Goal: Task Accomplishment & Management: Use online tool/utility

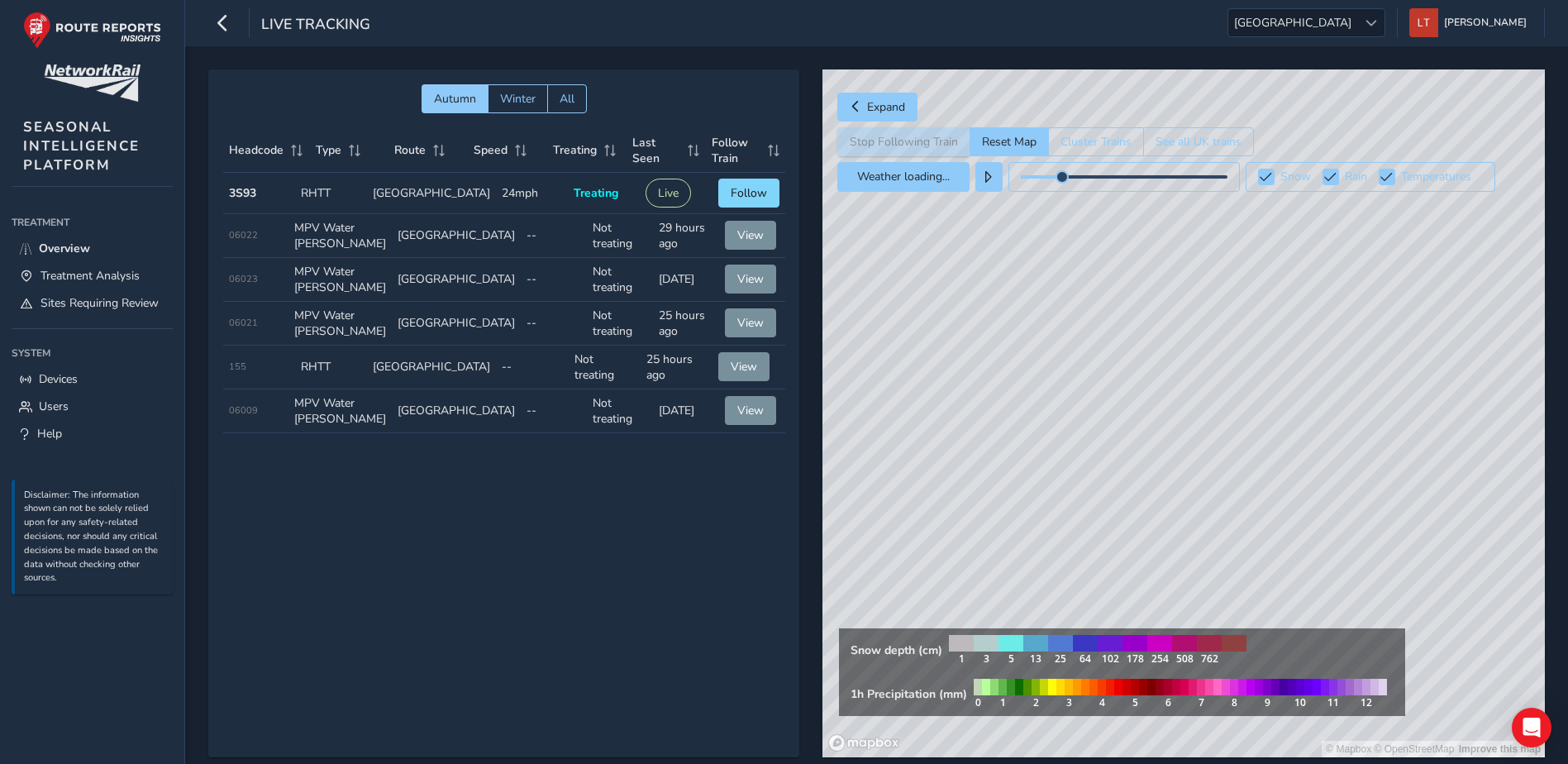
drag, startPoint x: 1137, startPoint y: 449, endPoint x: 1034, endPoint y: 318, distance: 166.6
click at [986, 253] on div "© Mapbox © OpenStreetMap Improve this map" at bounding box center [1183, 414] width 722 height 688
drag, startPoint x: 1110, startPoint y: 455, endPoint x: 1017, endPoint y: 262, distance: 214.2
click at [1017, 262] on div "© Mapbox © OpenStreetMap Improve this map" at bounding box center [1183, 414] width 722 height 688
drag, startPoint x: 1101, startPoint y: 433, endPoint x: 1047, endPoint y: 297, distance: 146.3
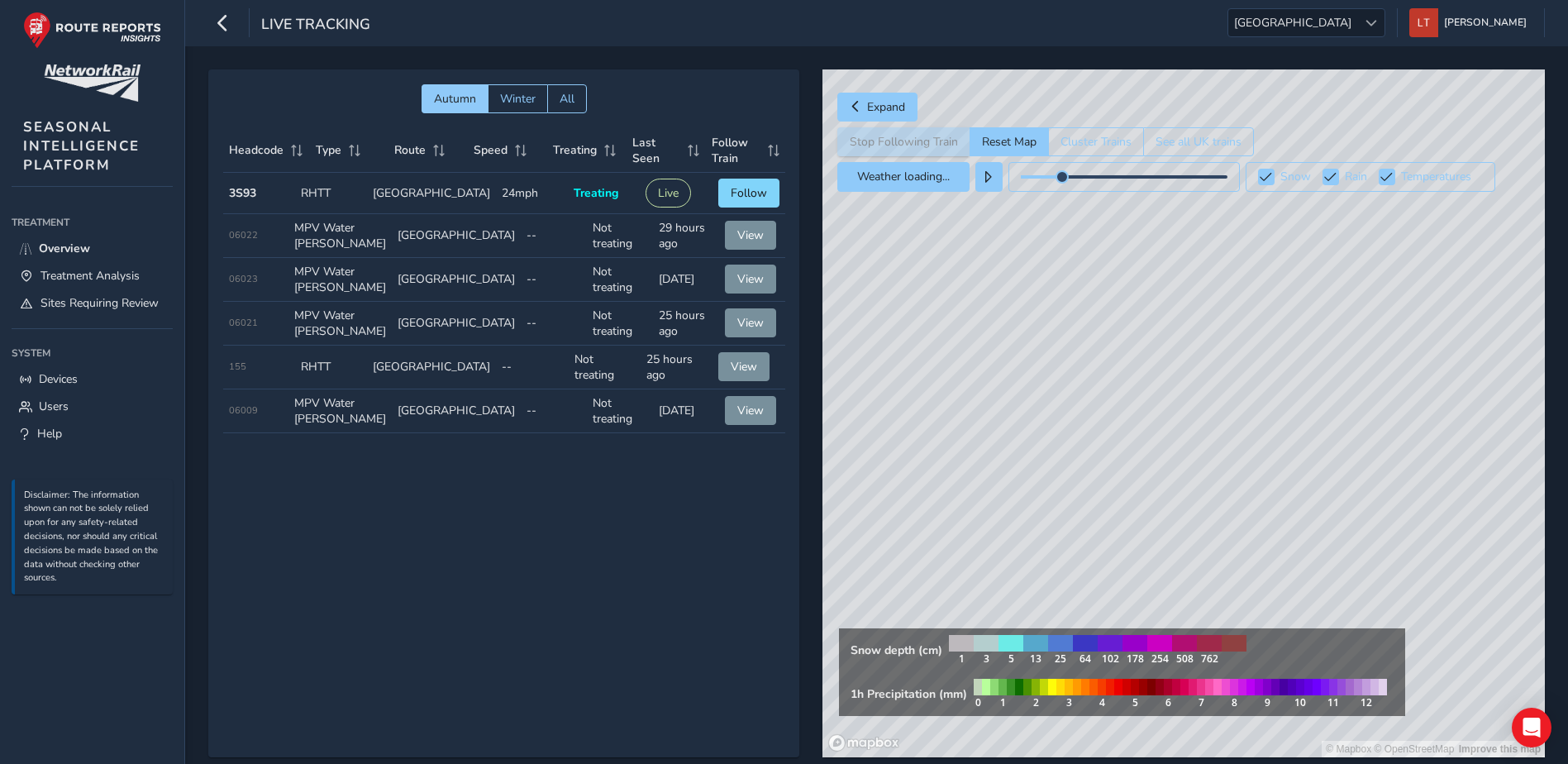
click at [1047, 297] on div "© Mapbox © OpenStreetMap Improve this map" at bounding box center [1183, 414] width 722 height 688
click at [79, 248] on span "Overview" at bounding box center [64, 248] width 51 height 16
click at [126, 268] on span "Treatment Analysis" at bounding box center [90, 276] width 99 height 16
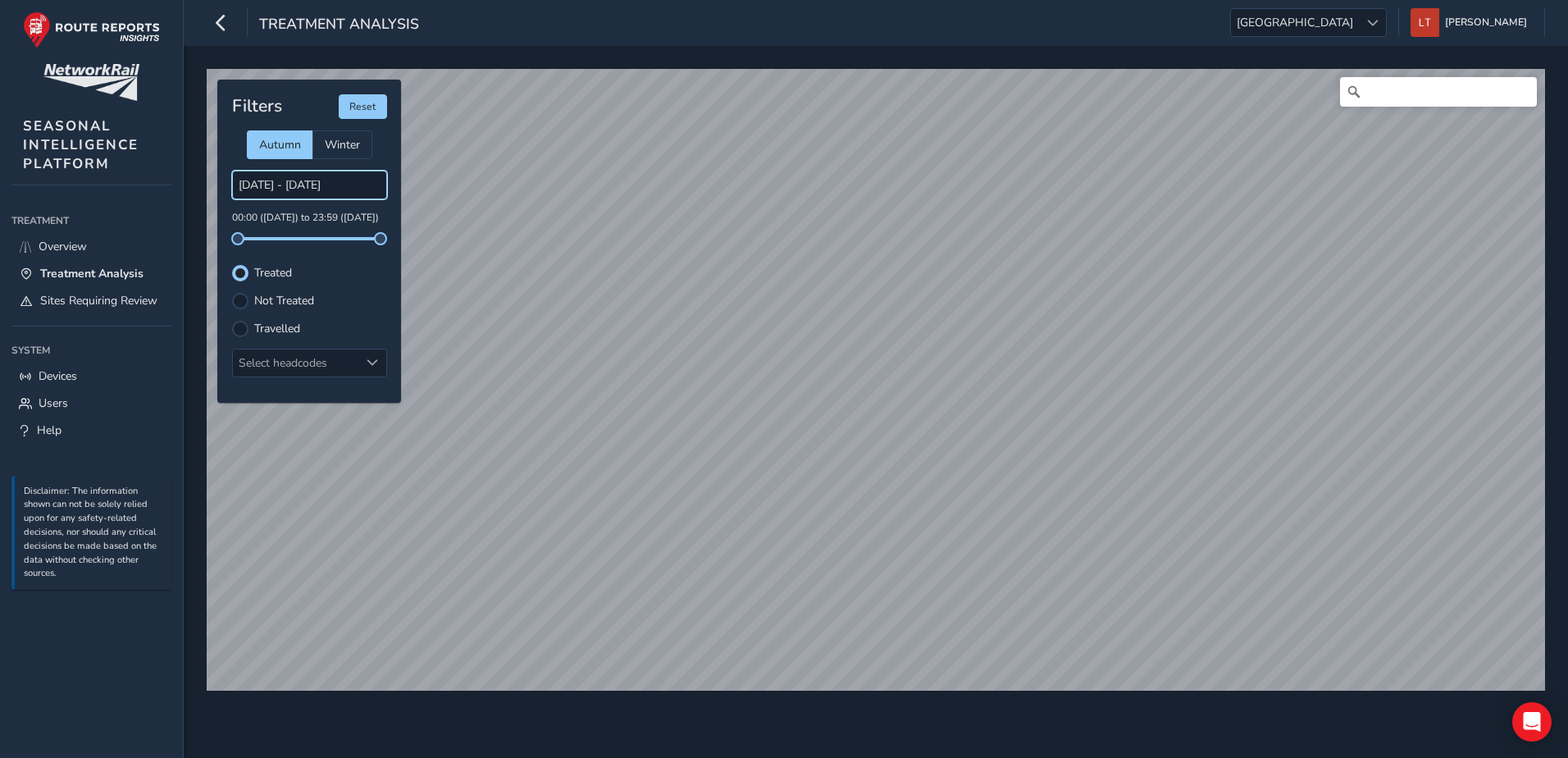
click at [319, 188] on input "[DATE] - [DATE]" at bounding box center [309, 185] width 155 height 29
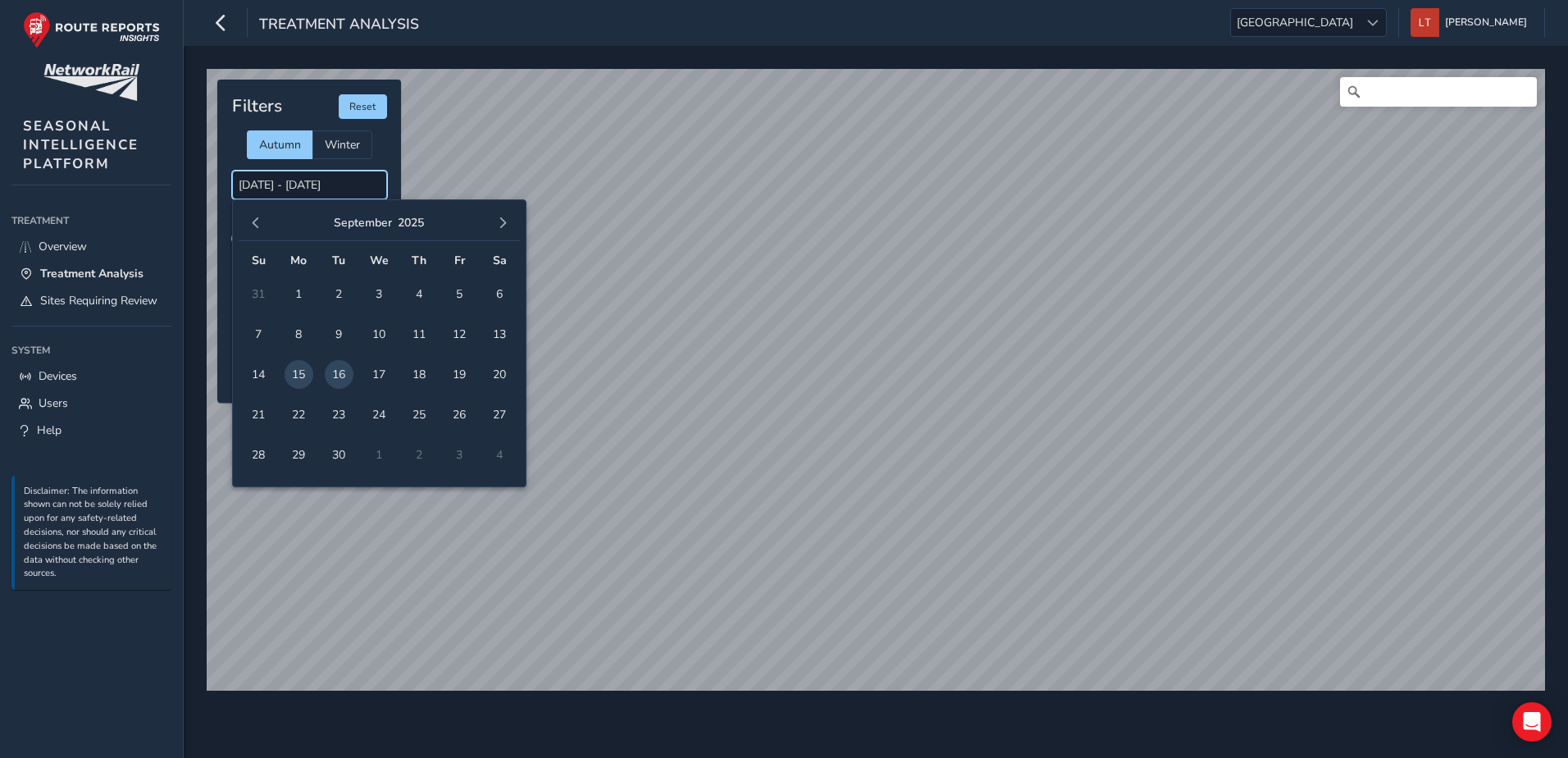
click at [323, 188] on input "[DATE] - [DATE]" at bounding box center [309, 185] width 155 height 29
click at [259, 218] on span "button" at bounding box center [256, 223] width 11 height 11
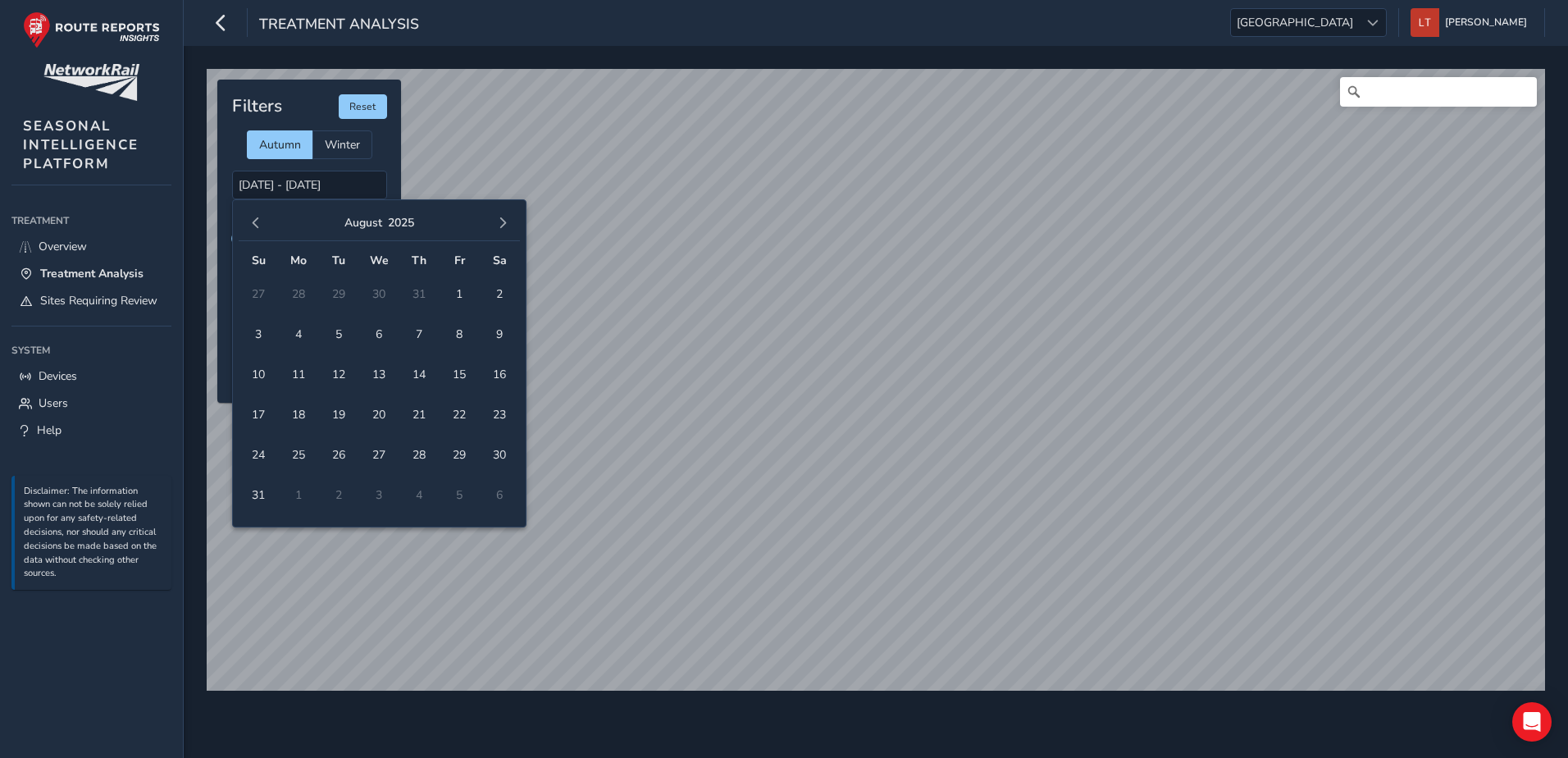
click at [259, 218] on span "button" at bounding box center [256, 223] width 11 height 11
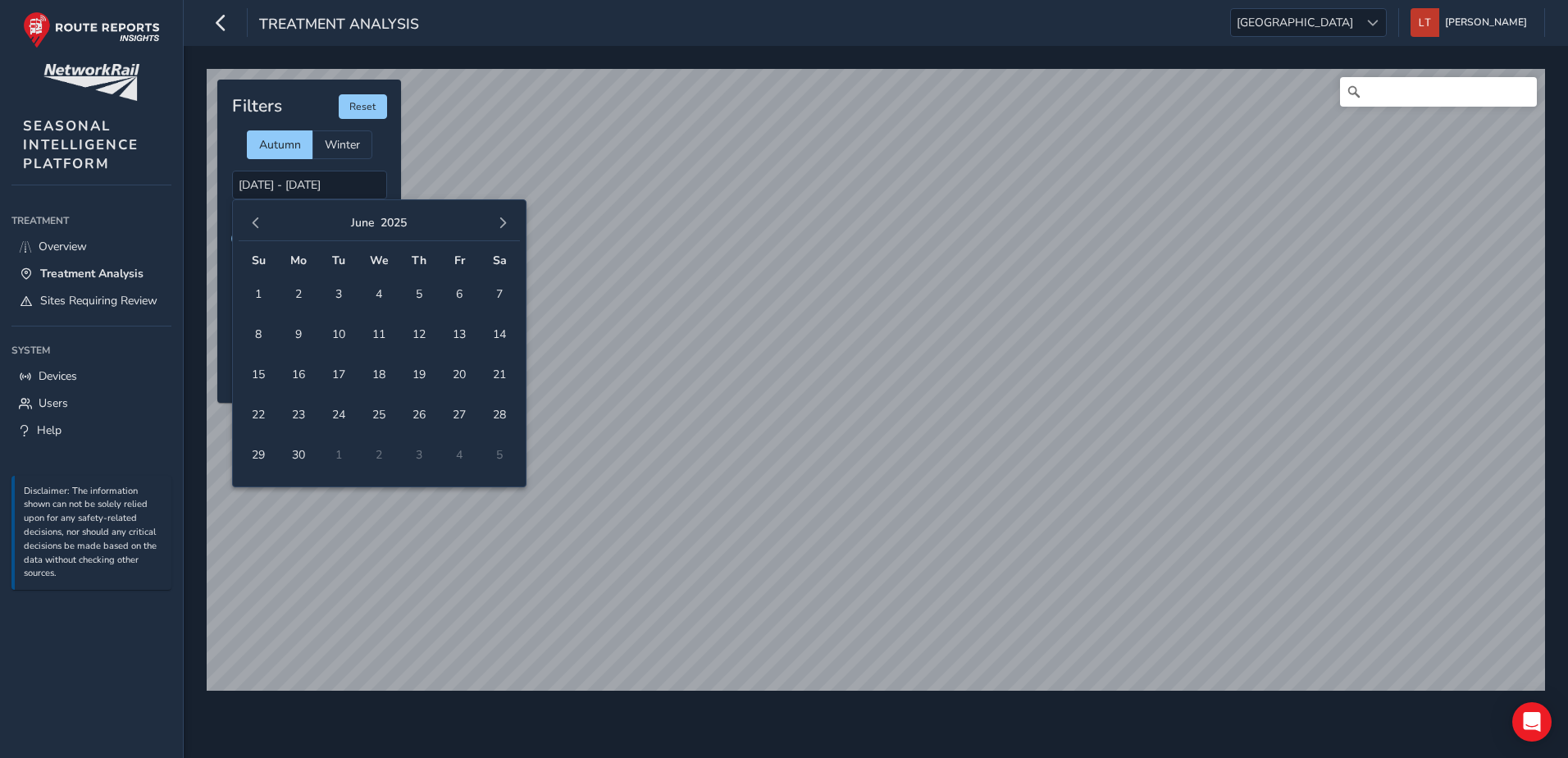
click at [259, 218] on span "button" at bounding box center [256, 223] width 11 height 11
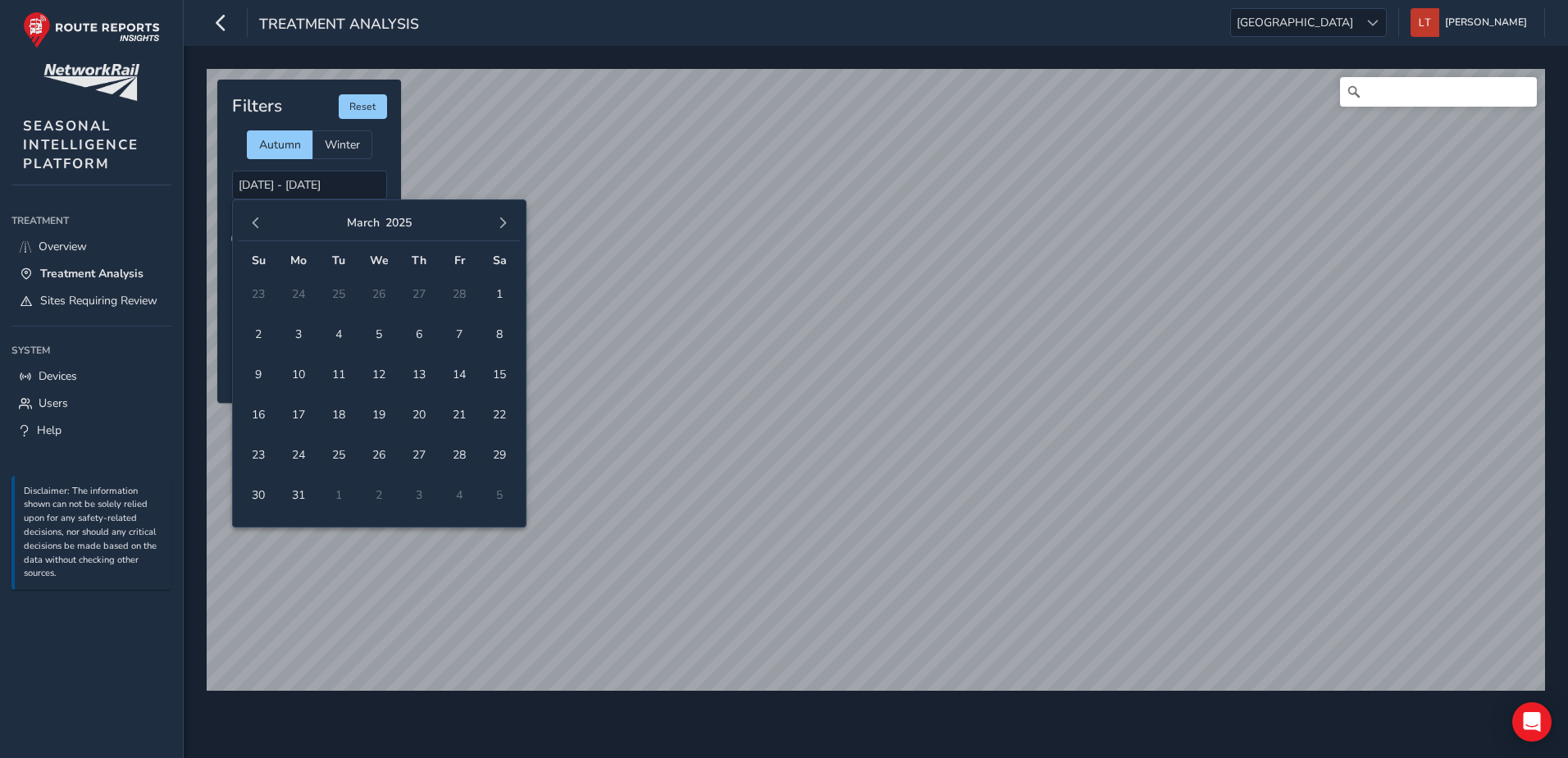
click at [259, 218] on span "button" at bounding box center [256, 223] width 11 height 11
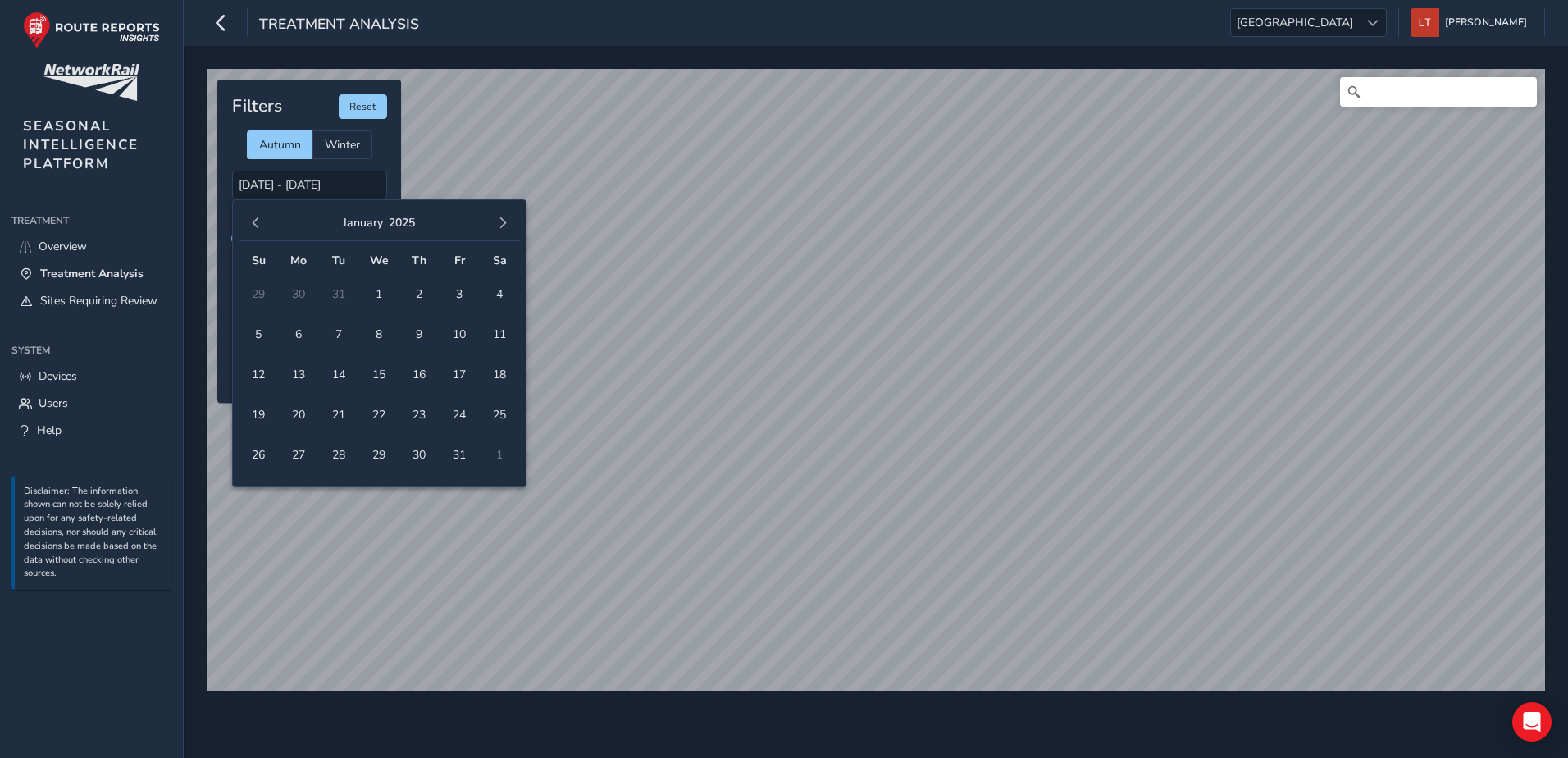
click at [259, 218] on span "button" at bounding box center [256, 223] width 11 height 11
click at [513, 227] on button "button" at bounding box center [503, 223] width 23 height 23
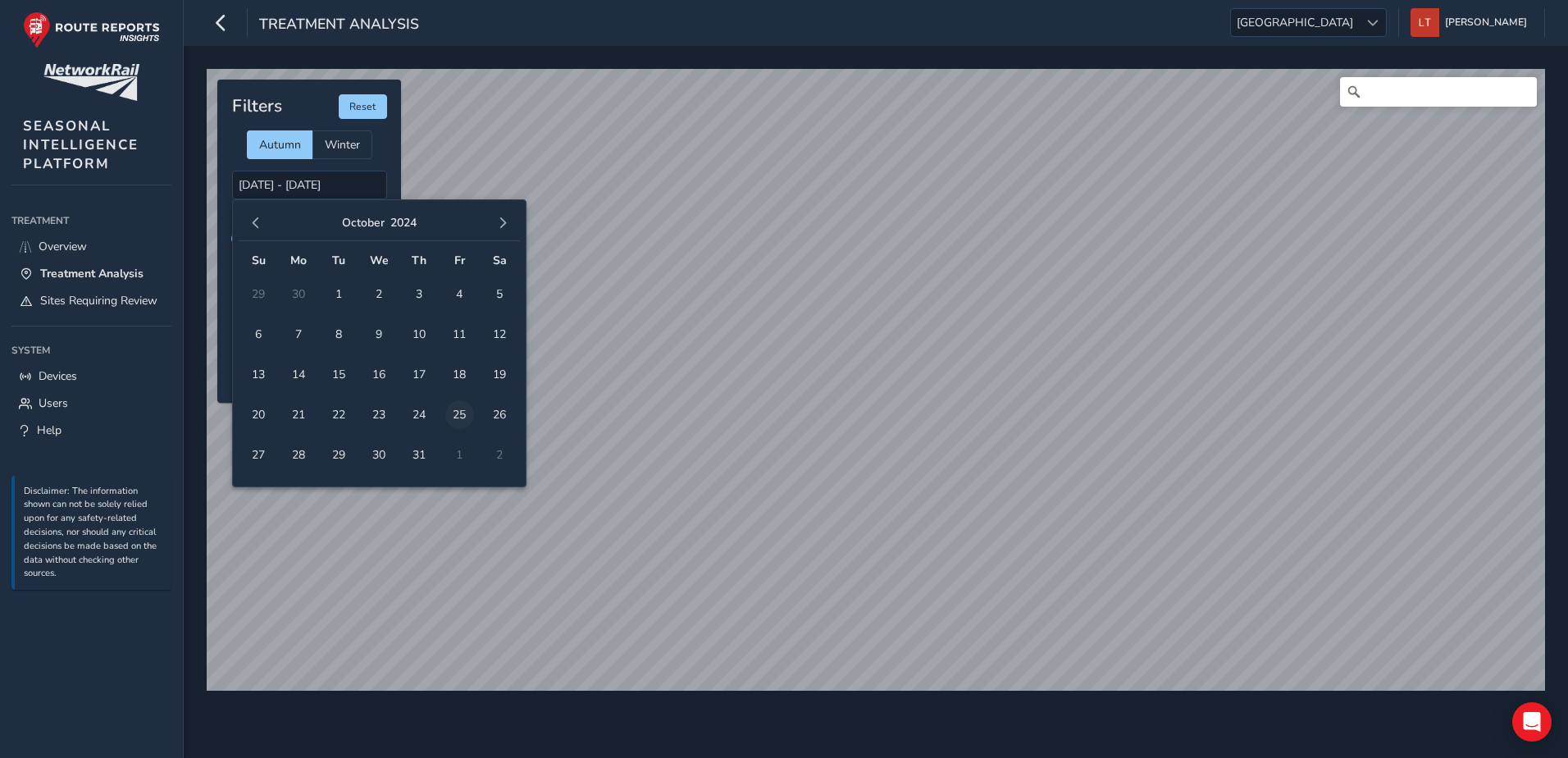
click at [459, 419] on span "25" at bounding box center [459, 414] width 29 height 29
click at [462, 410] on span "25" at bounding box center [459, 414] width 29 height 29
type input "[DATE] - [DATE]"
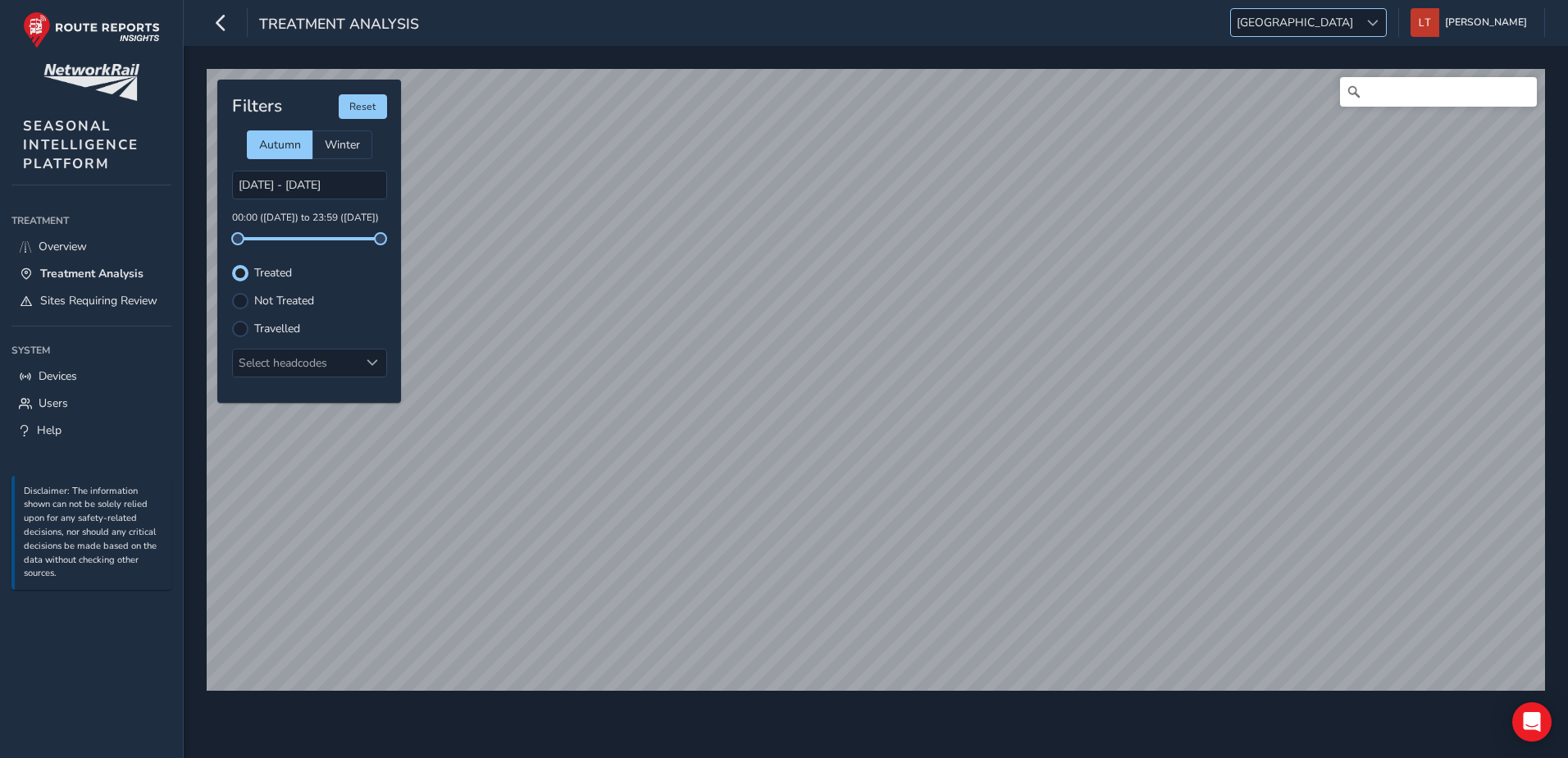
click at [1386, 23] on div at bounding box center [1372, 22] width 27 height 27
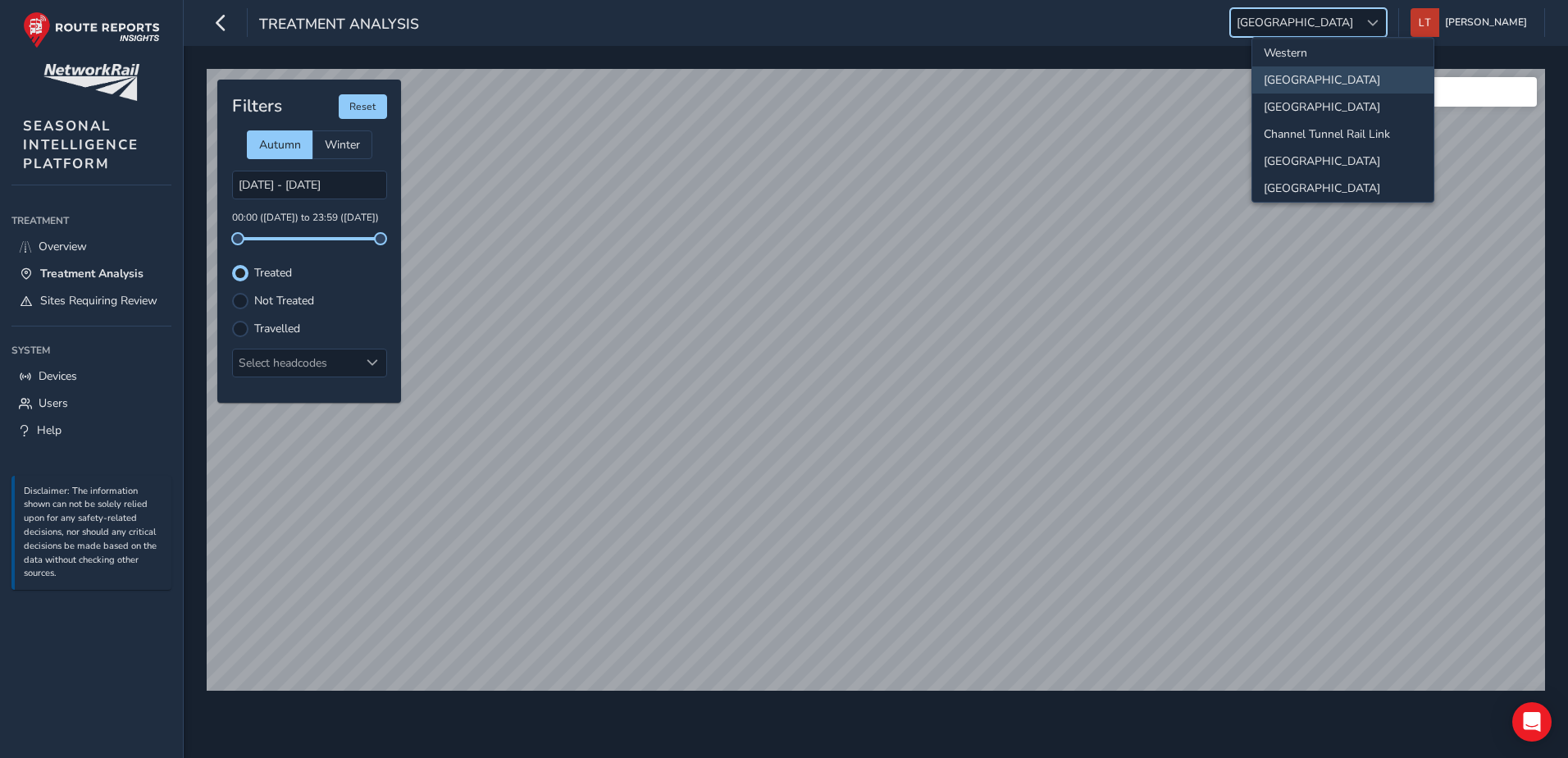
scroll to position [172, 0]
click at [1314, 177] on li "[GEOGRAPHIC_DATA]" at bounding box center [1343, 182] width 182 height 27
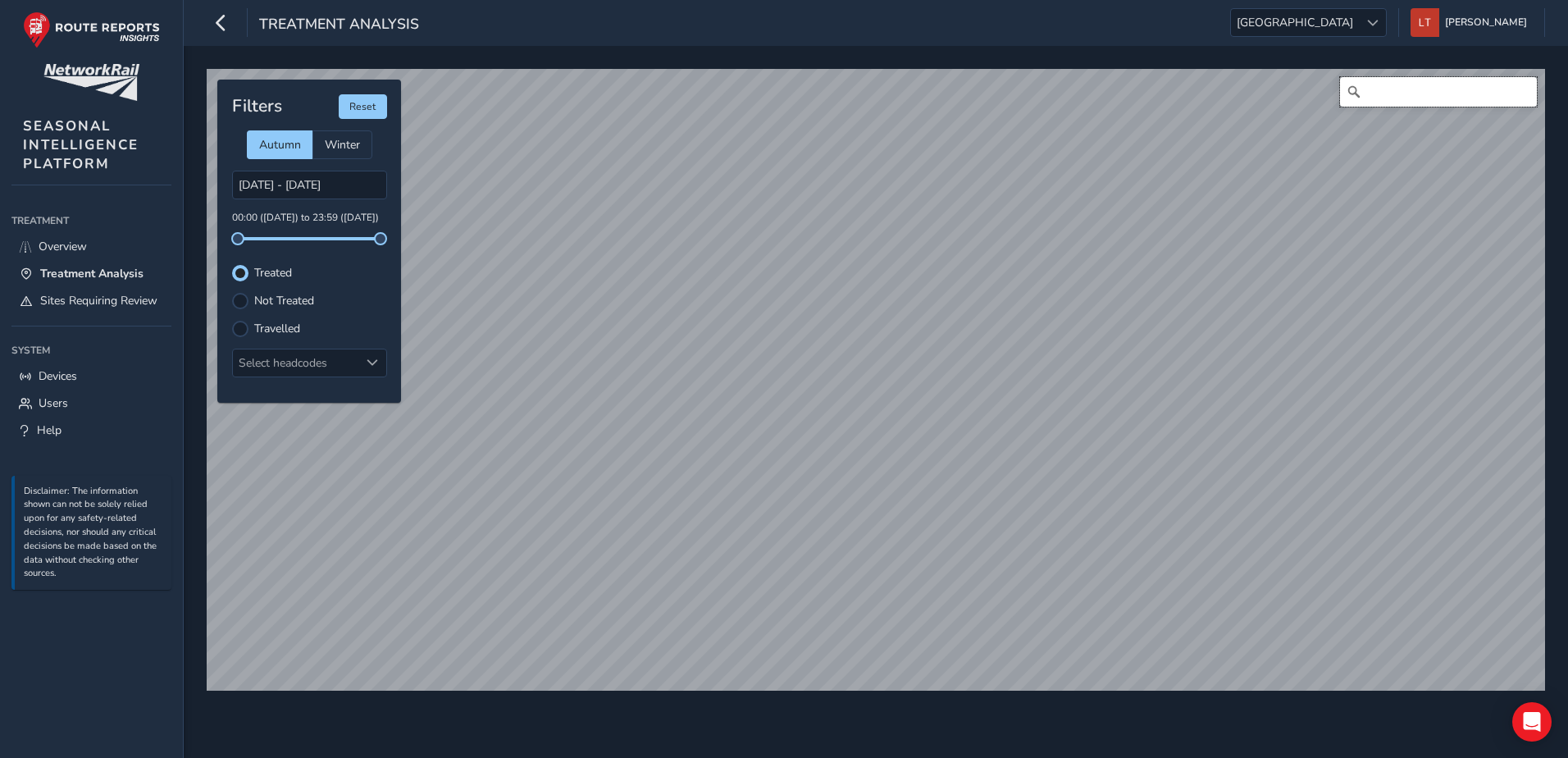
click at [1385, 102] on input "Search" at bounding box center [1439, 92] width 197 height 30
type input "swinderby"
